Goal: Transaction & Acquisition: Purchase product/service

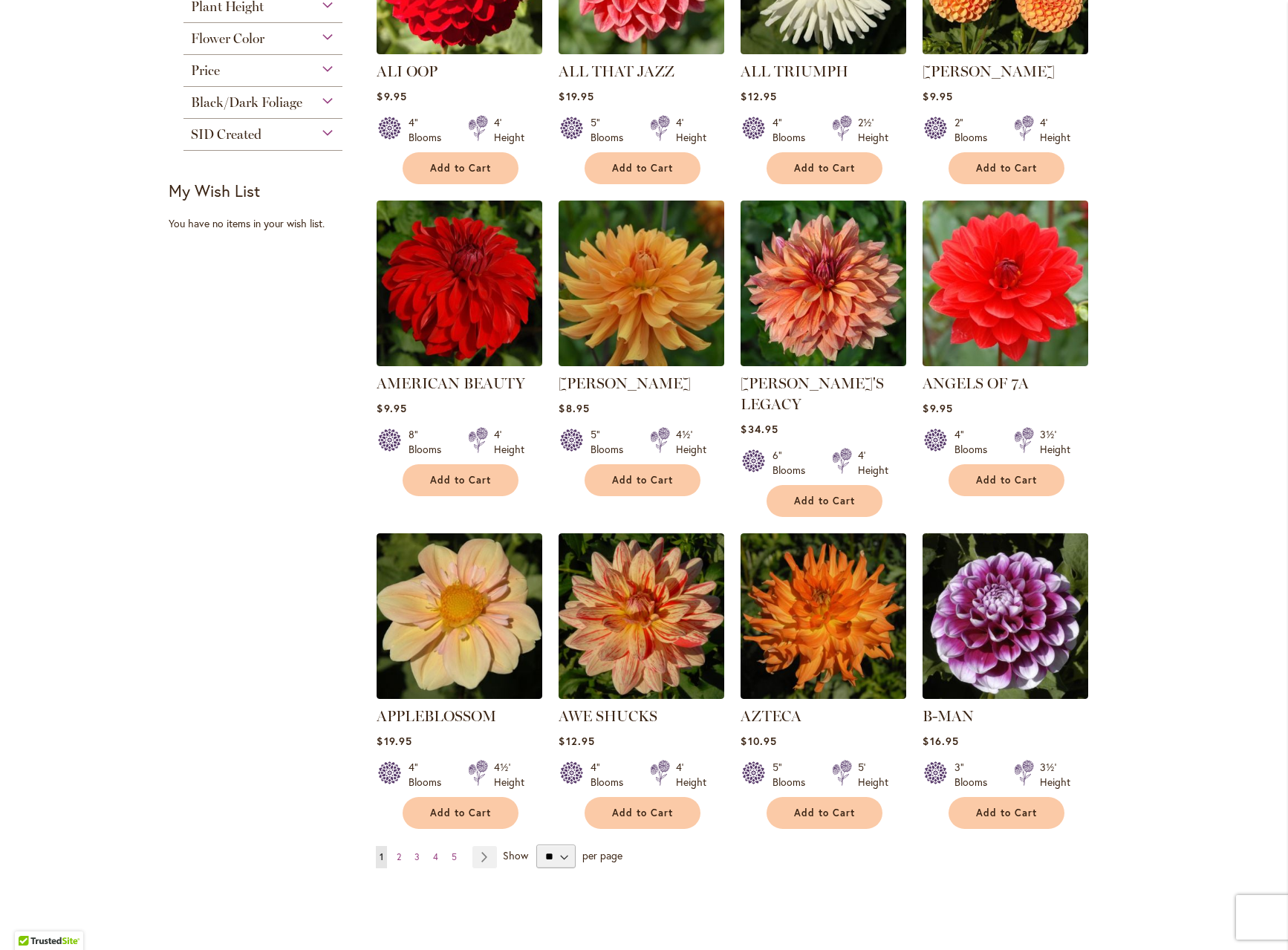
scroll to position [921, 0]
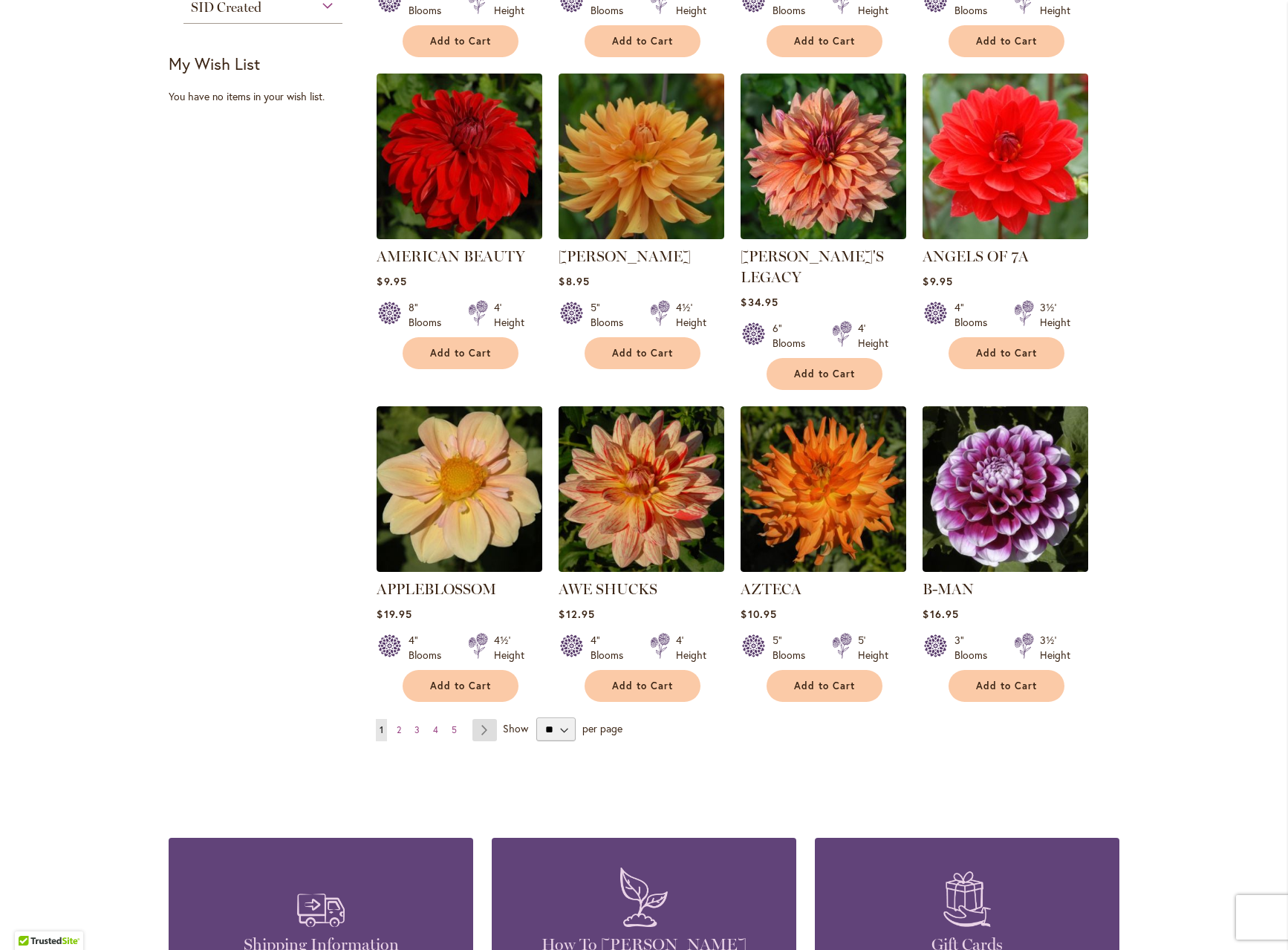
click at [486, 719] on link "Page Next" at bounding box center [484, 730] width 24 height 22
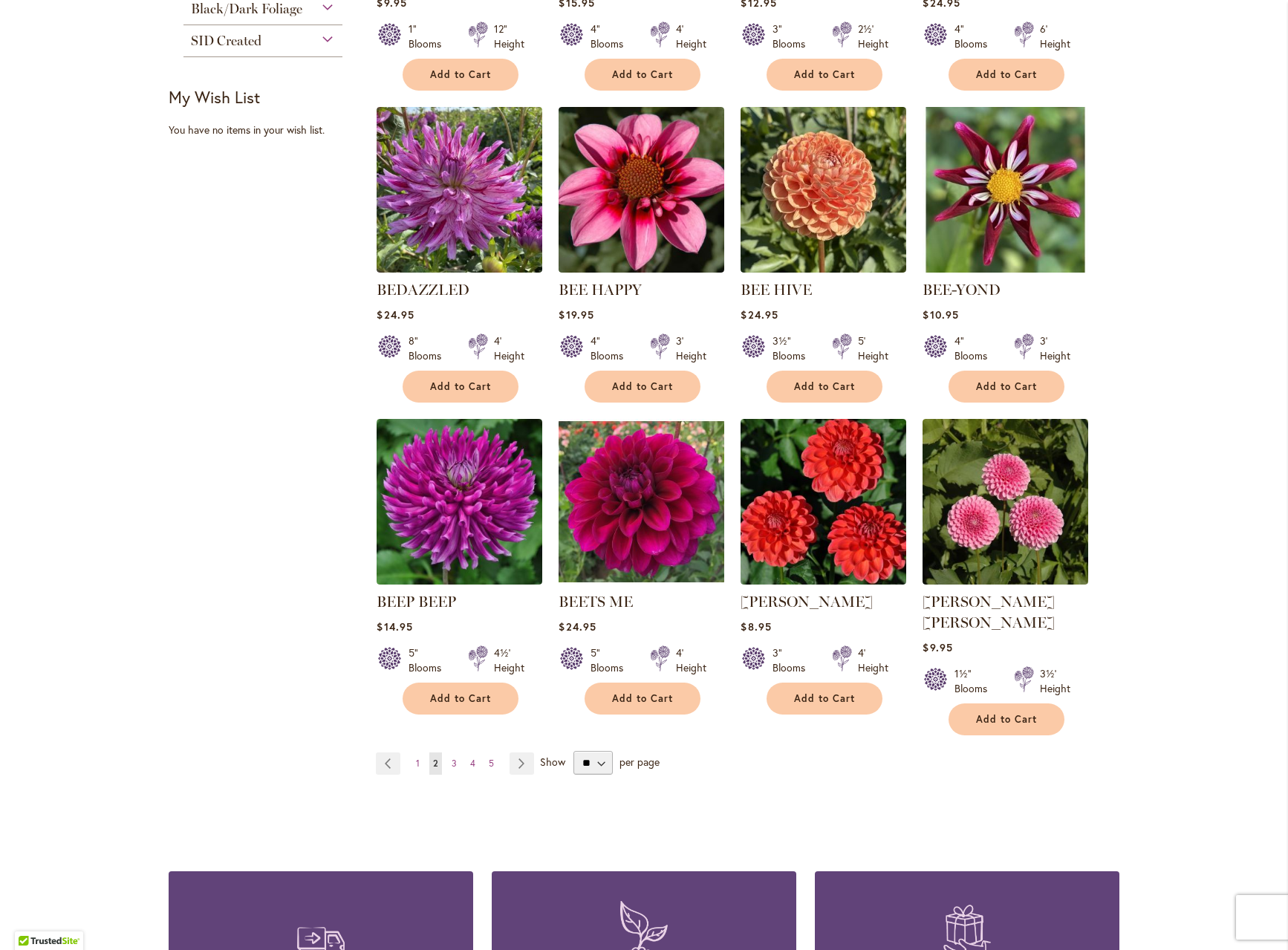
scroll to position [897, 0]
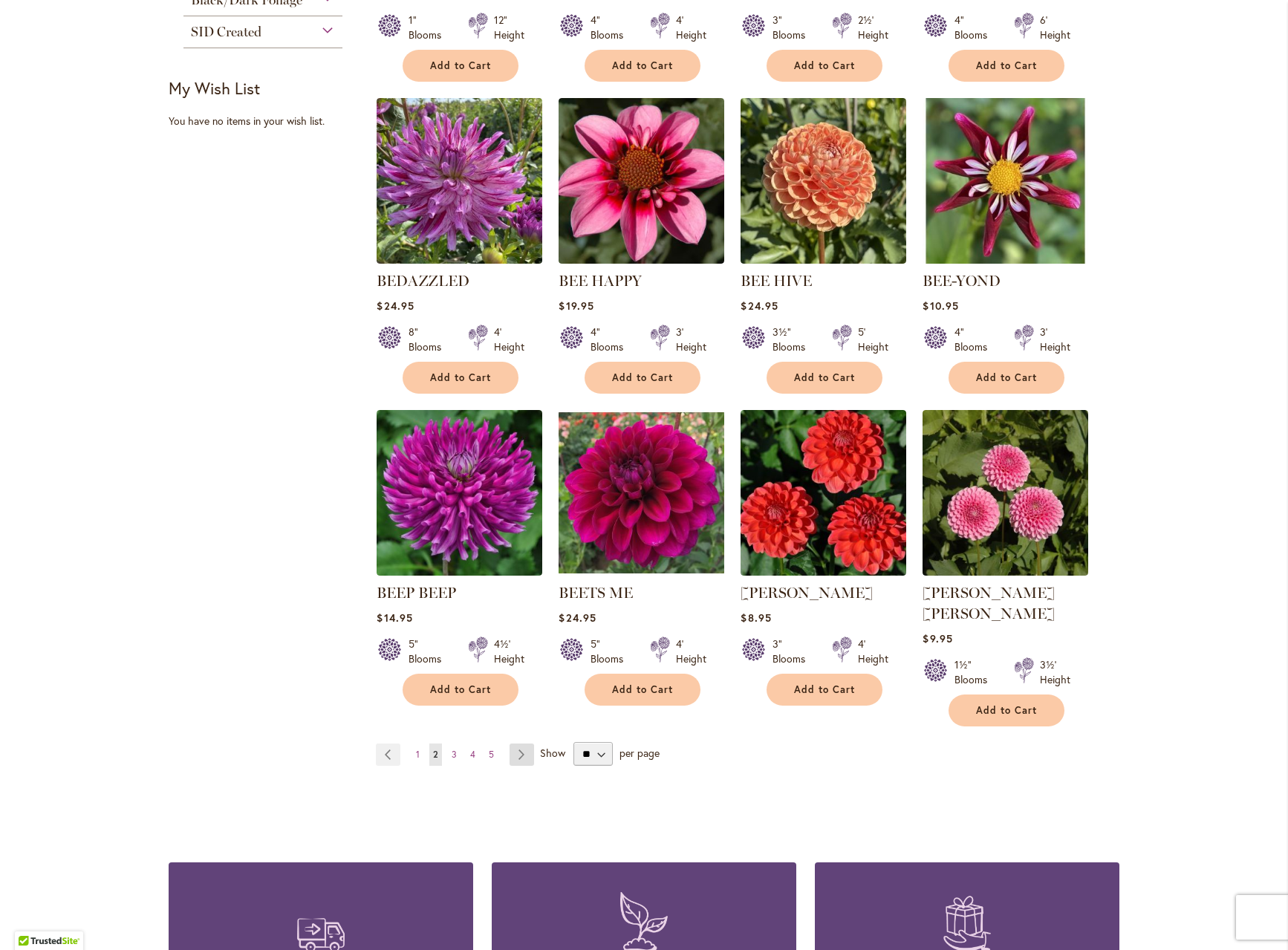
click at [523, 744] on link "Page Next" at bounding box center [522, 754] width 24 height 22
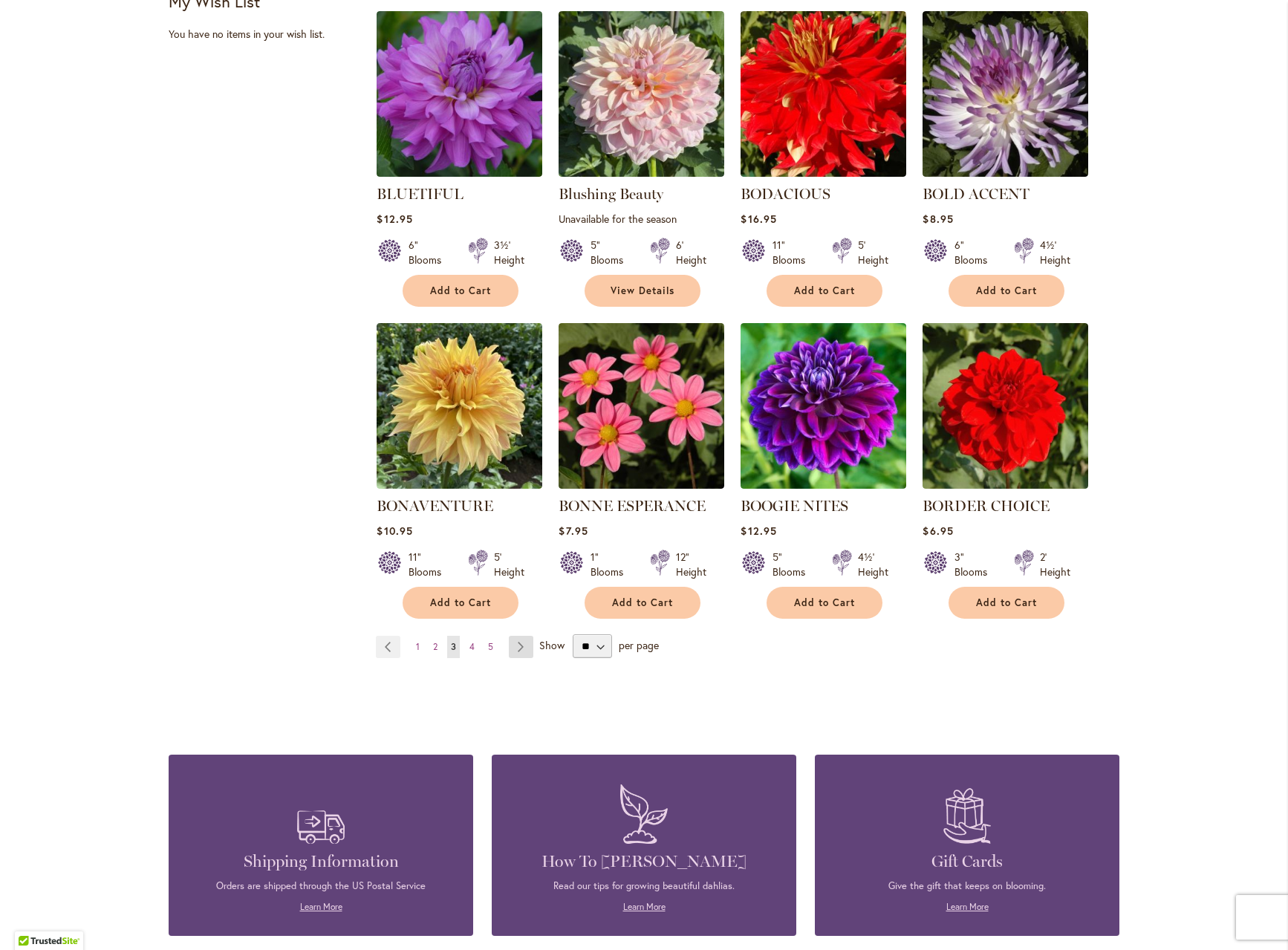
scroll to position [1052, 0]
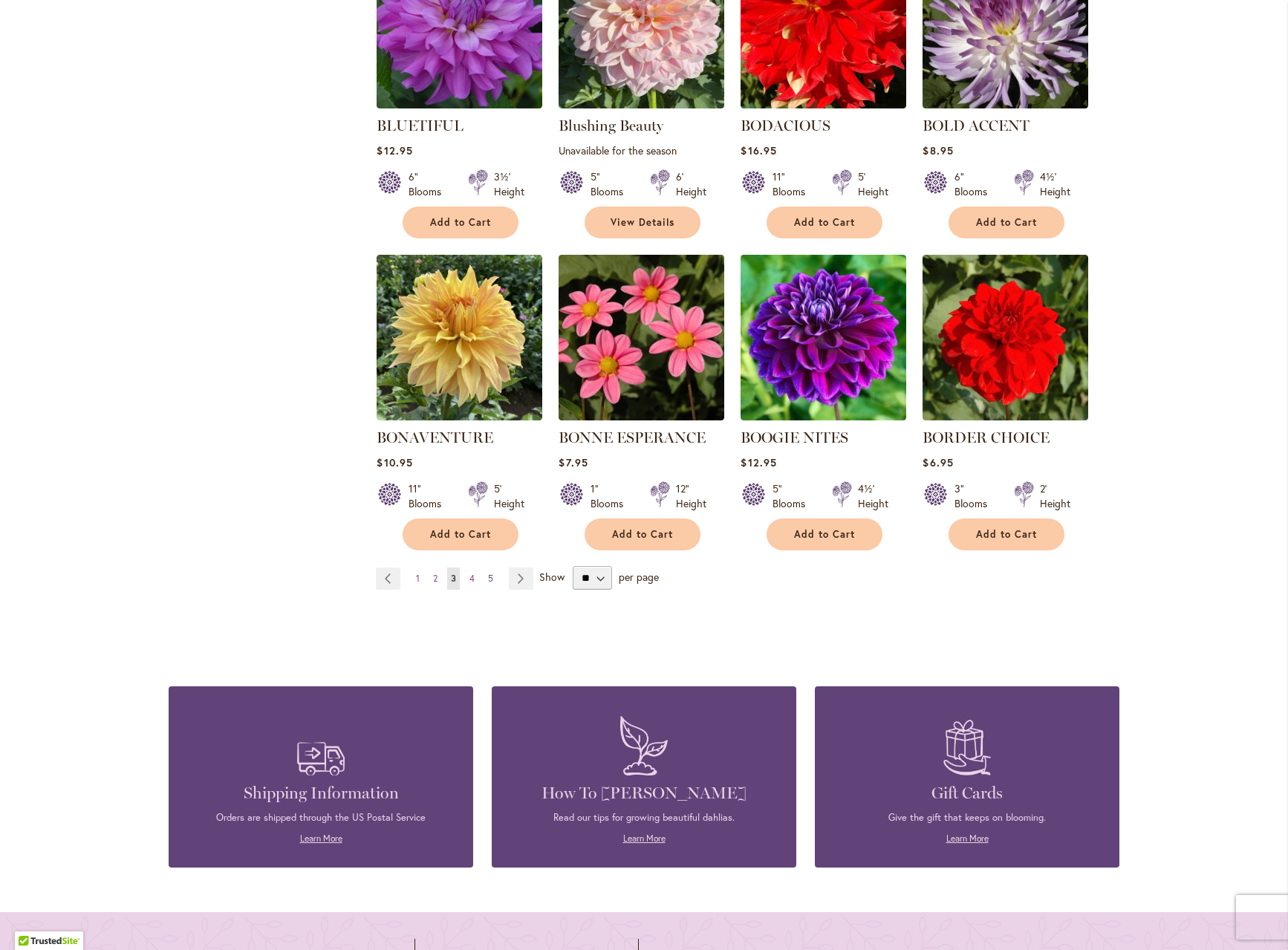
click at [494, 577] on link "Page 5" at bounding box center [490, 578] width 12 height 22
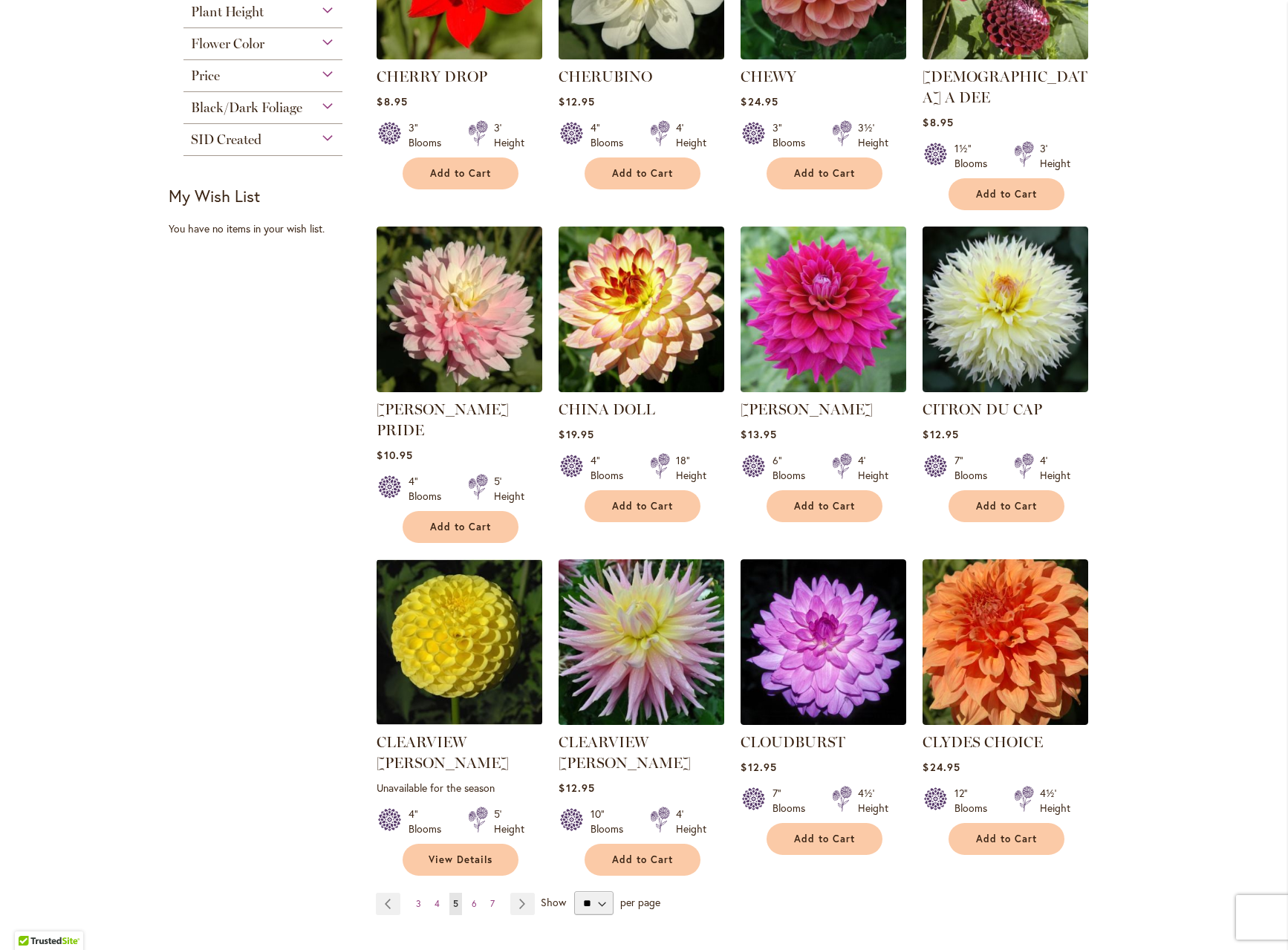
scroll to position [816, 0]
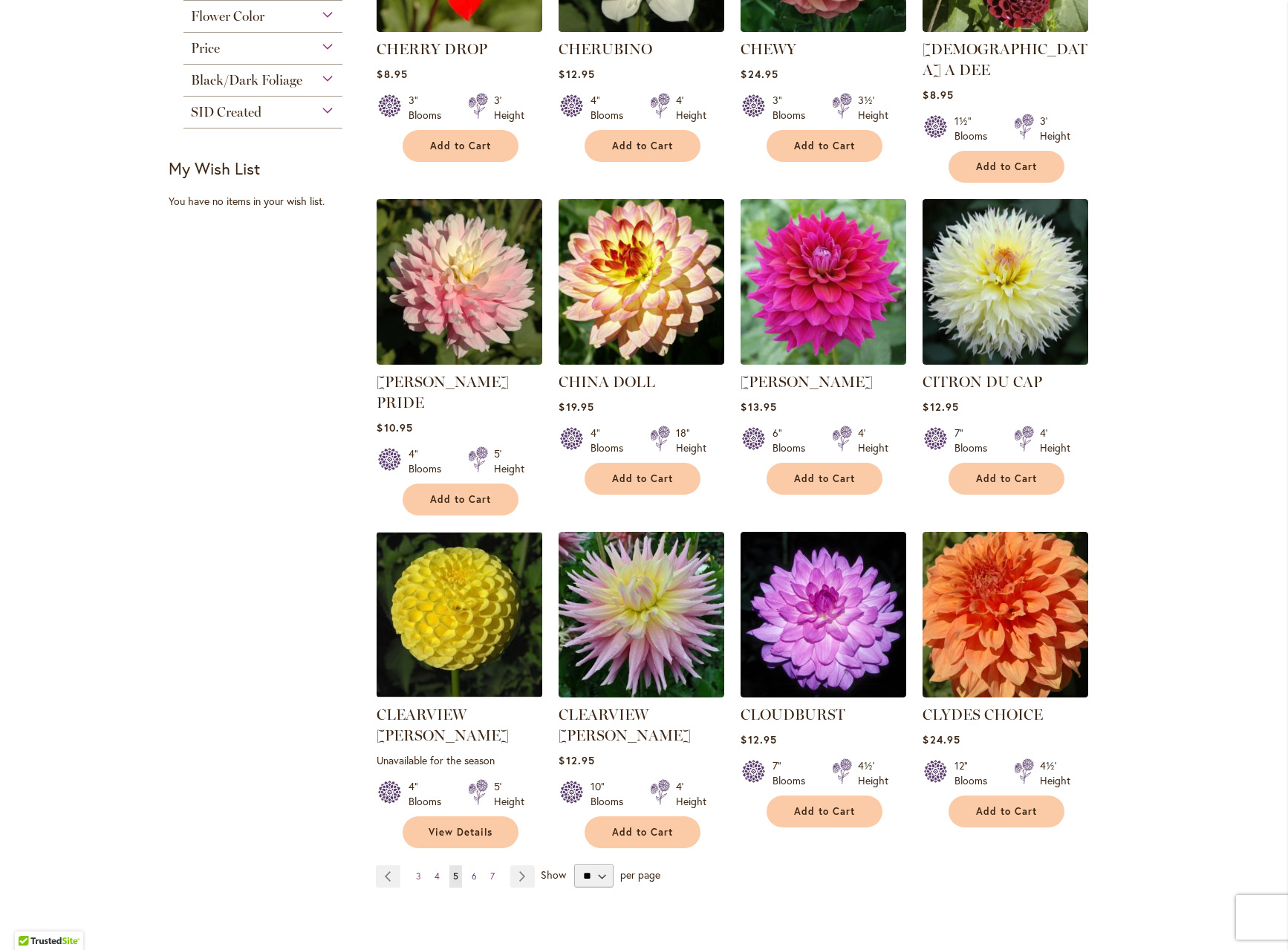
click at [470, 865] on link "Page 6" at bounding box center [474, 876] width 12 height 22
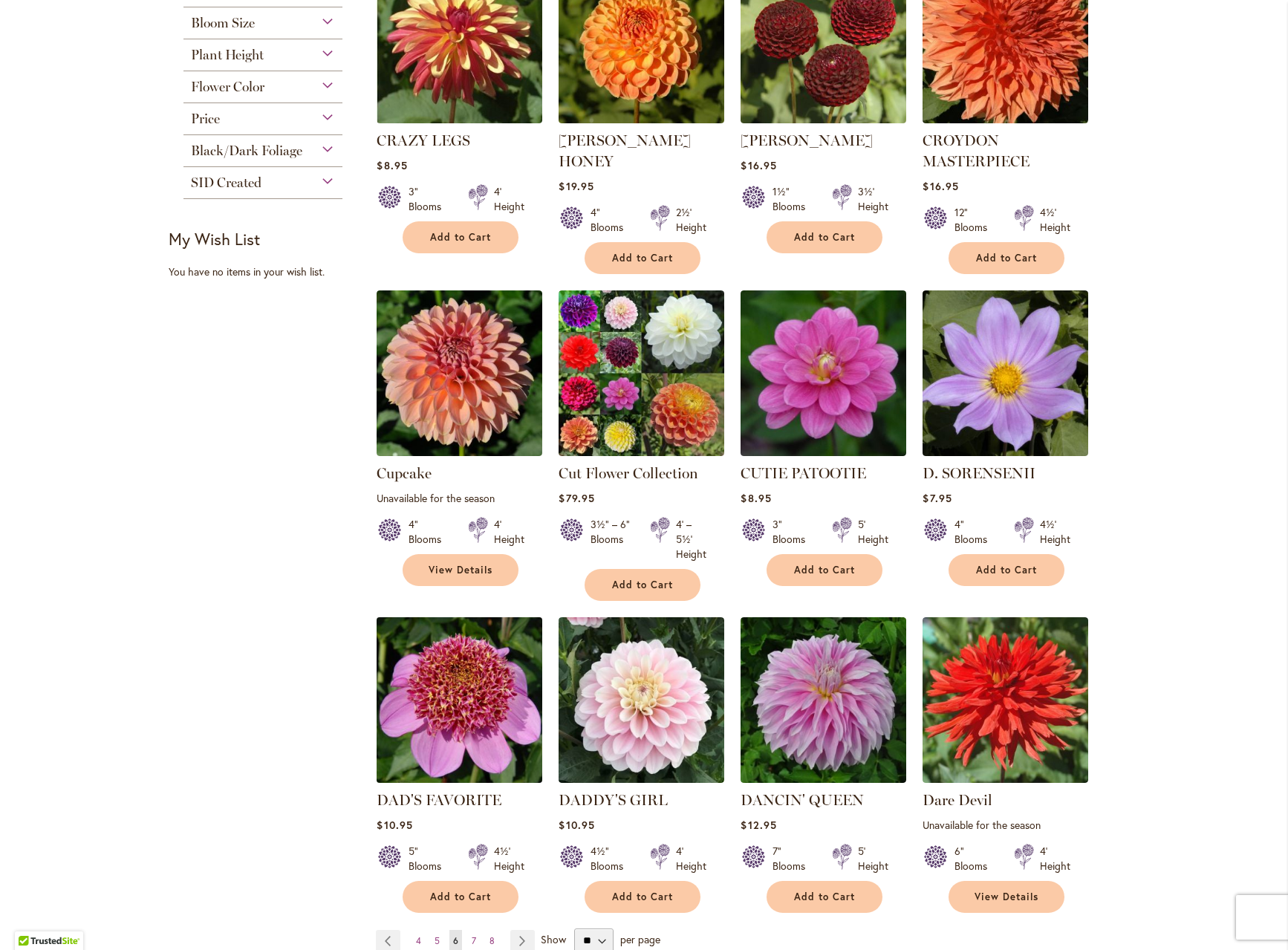
scroll to position [773, 0]
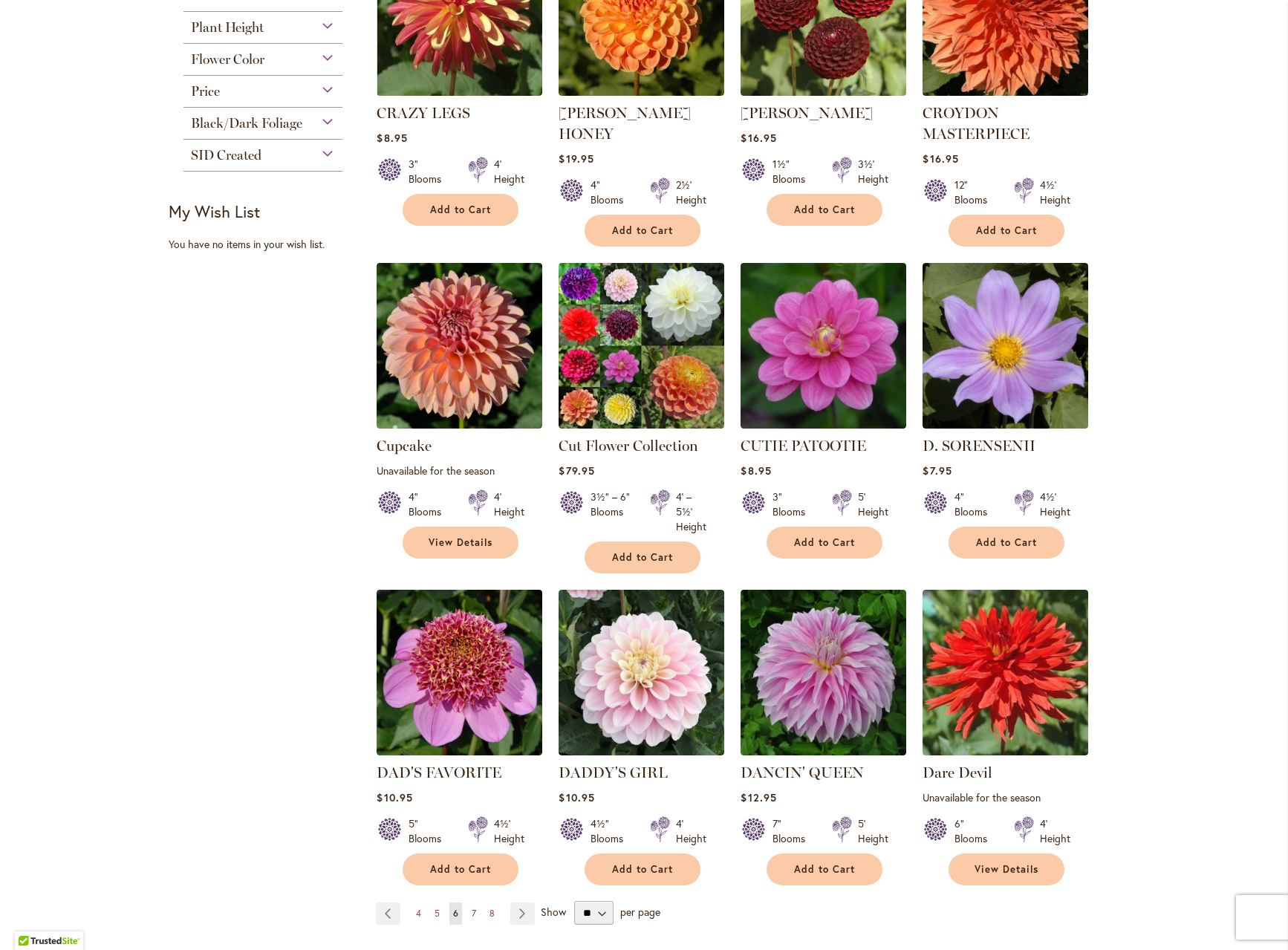
click at [474, 908] on span "7" at bounding box center [473, 913] width 4 height 11
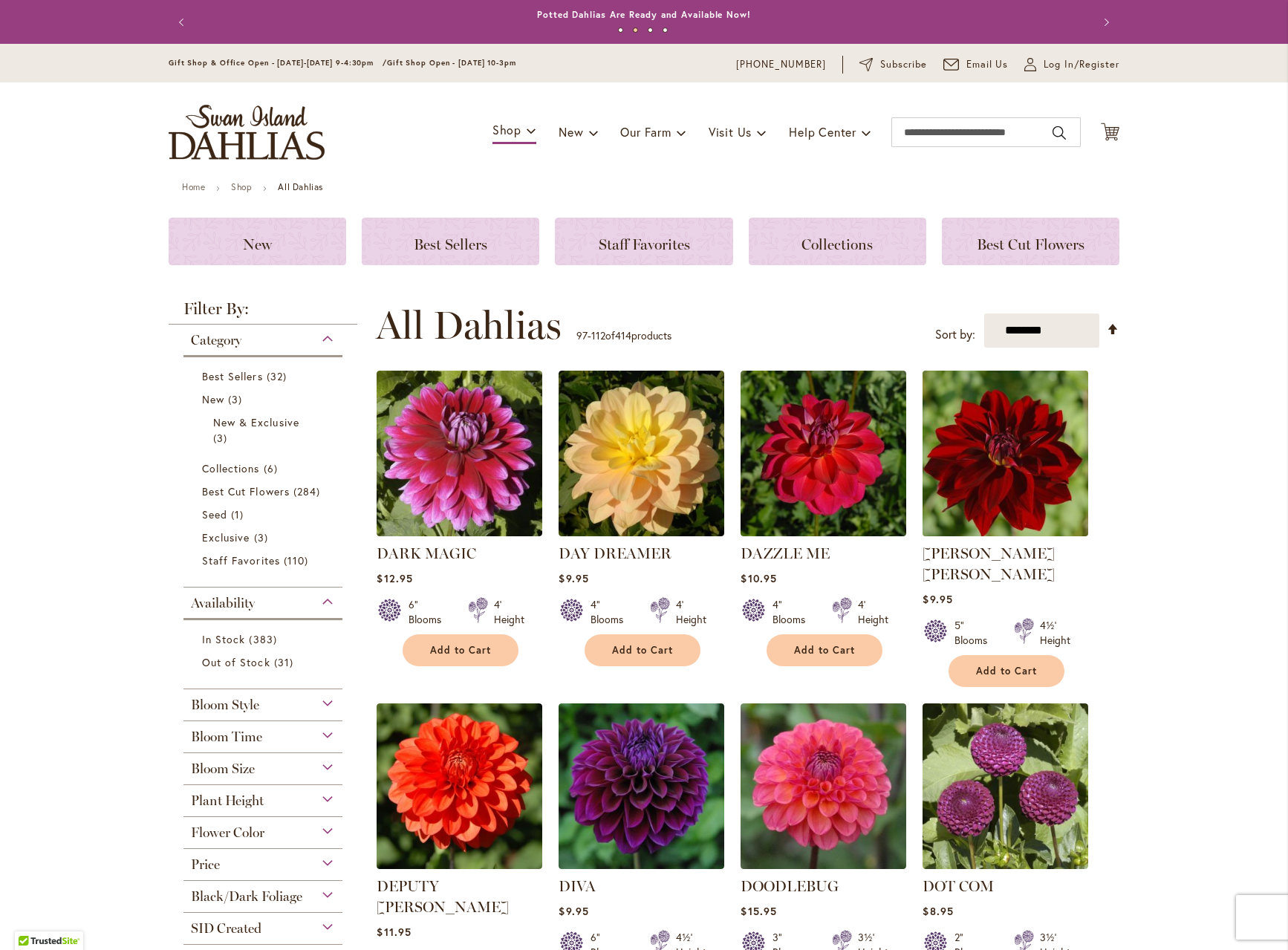
click at [987, 497] on img at bounding box center [1005, 453] width 174 height 174
